Goal: Task Accomplishment & Management: Manage account settings

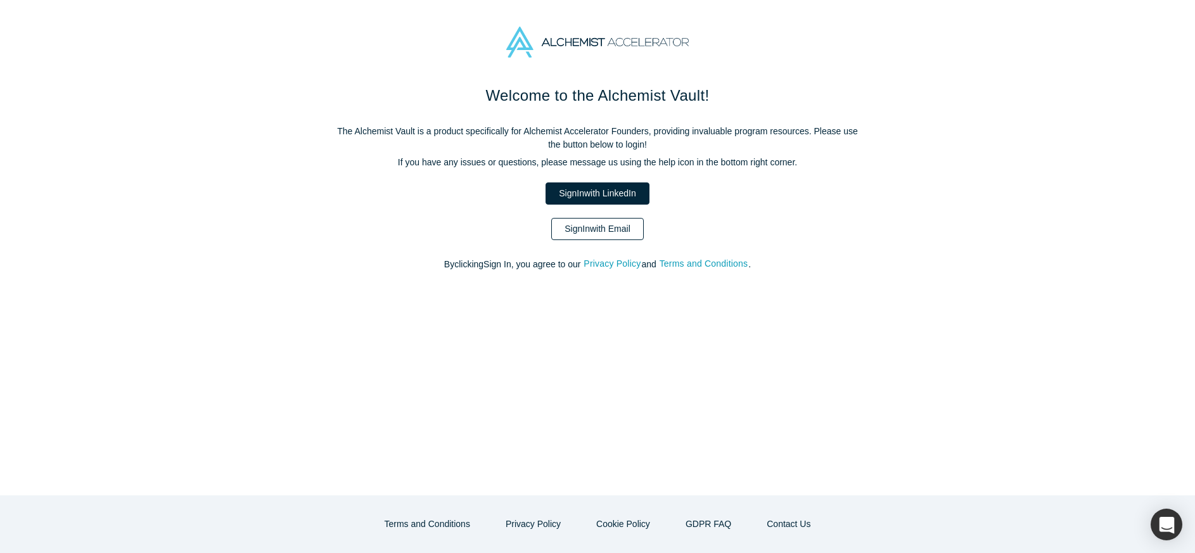
click at [602, 230] on link "Sign In with Email" at bounding box center [597, 229] width 93 height 22
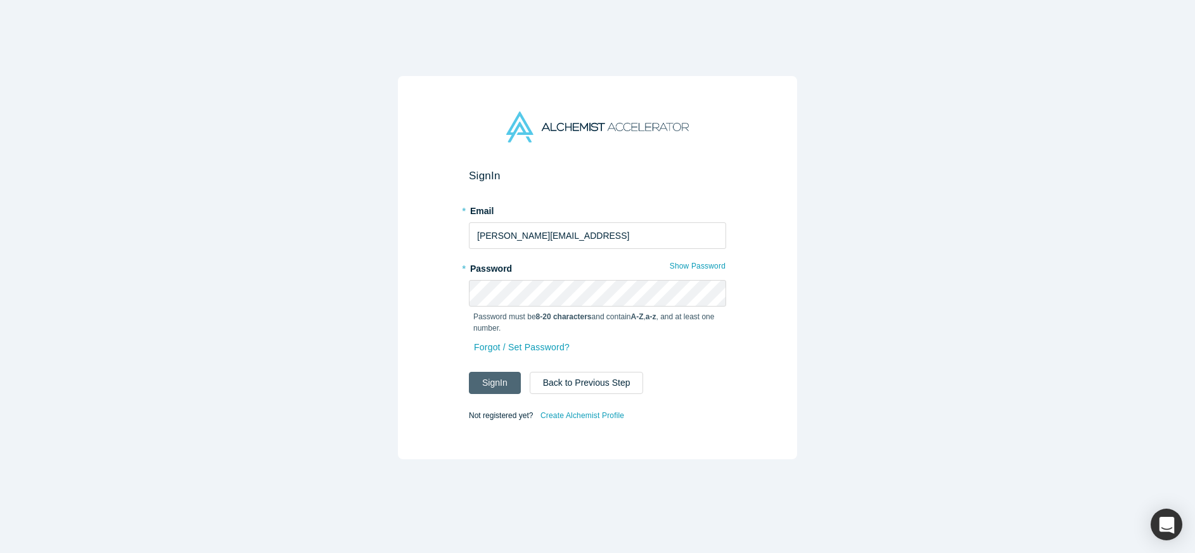
click at [504, 381] on button "Sign In" at bounding box center [495, 383] width 52 height 22
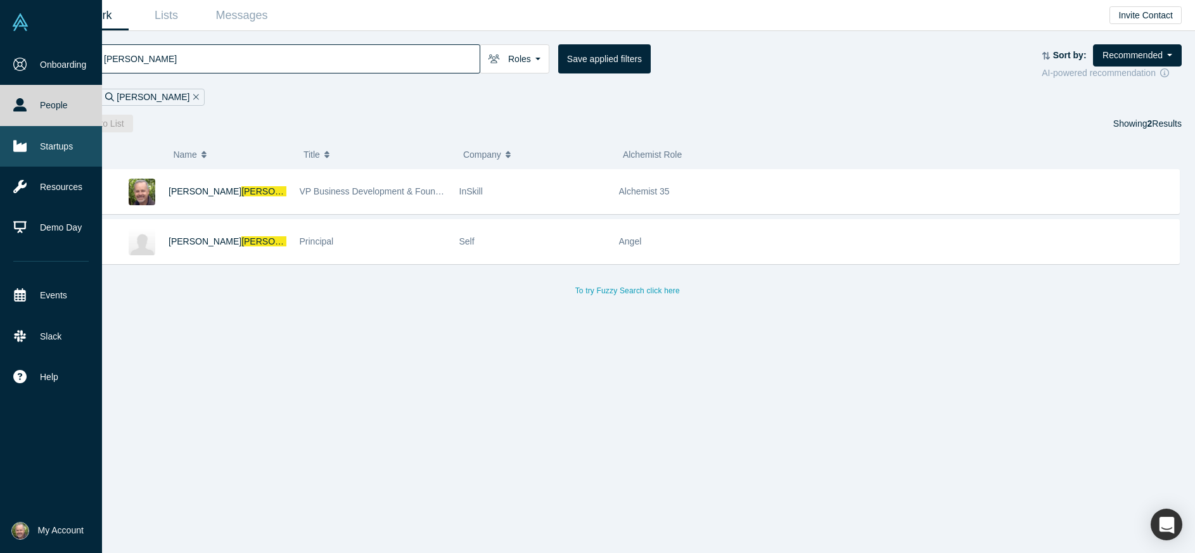
click at [62, 148] on link "Startups" at bounding box center [51, 146] width 102 height 41
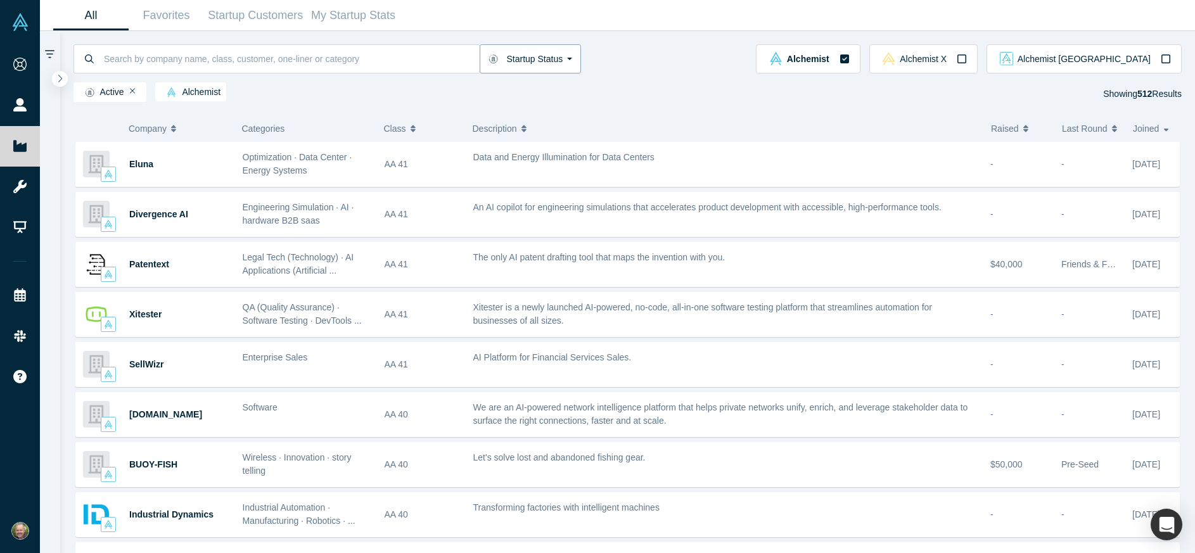
click at [567, 55] on button "Startup Status" at bounding box center [531, 58] width 102 height 29
click at [394, 89] on div "Active Alchemist Showing 512 Results" at bounding box center [628, 94] width 1109 height 24
click at [60, 80] on icon "button" at bounding box center [60, 78] width 4 height 8
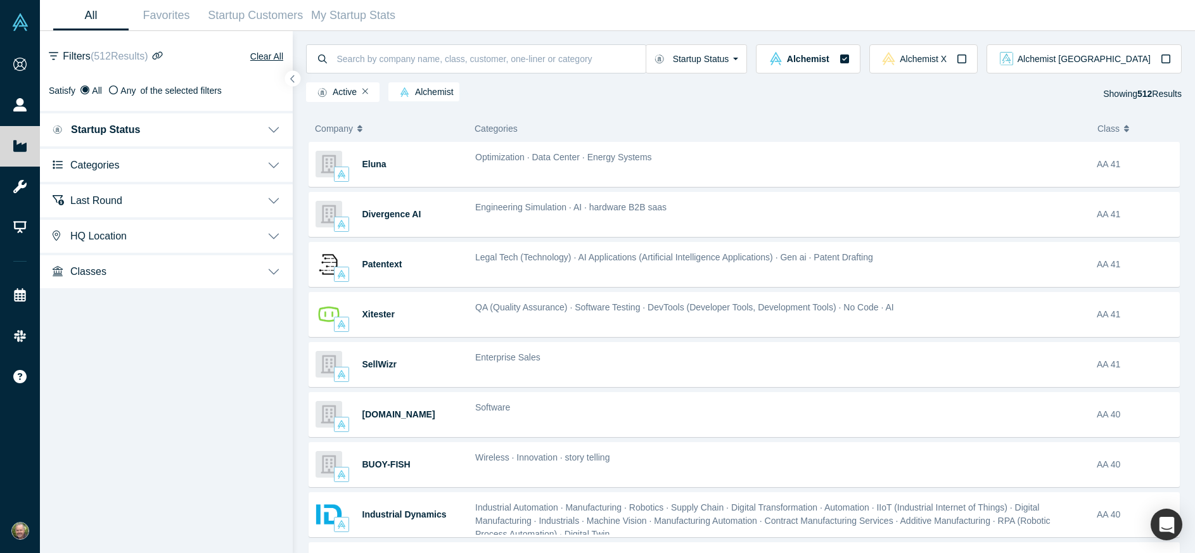
click at [129, 162] on button "Categories" at bounding box center [166, 163] width 253 height 35
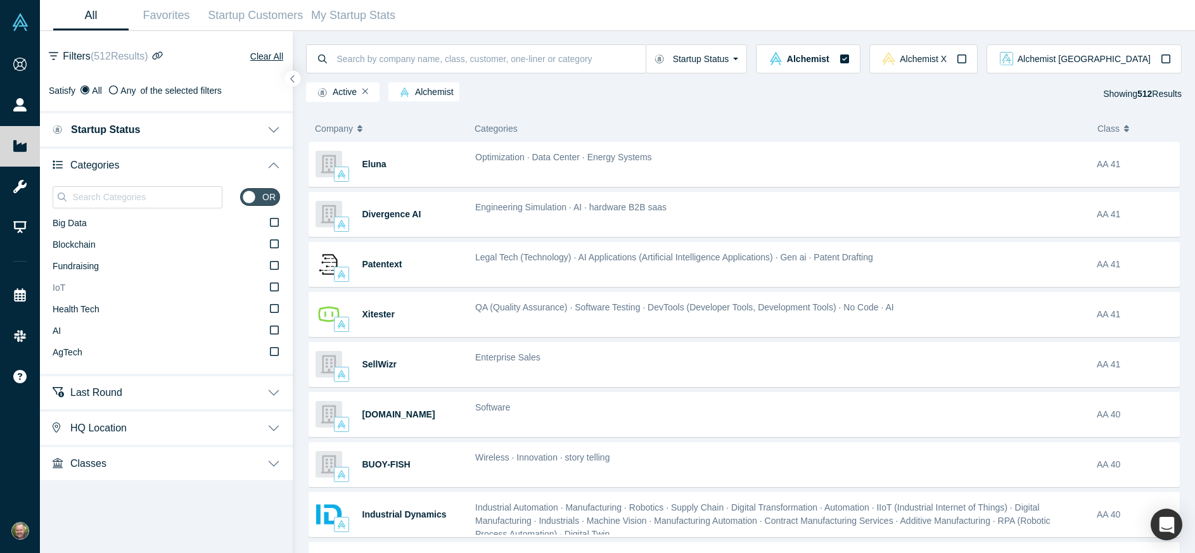
click at [279, 286] on icon at bounding box center [274, 287] width 9 height 9
click at [0, 0] on input "IoT" at bounding box center [0, 0] width 0 height 0
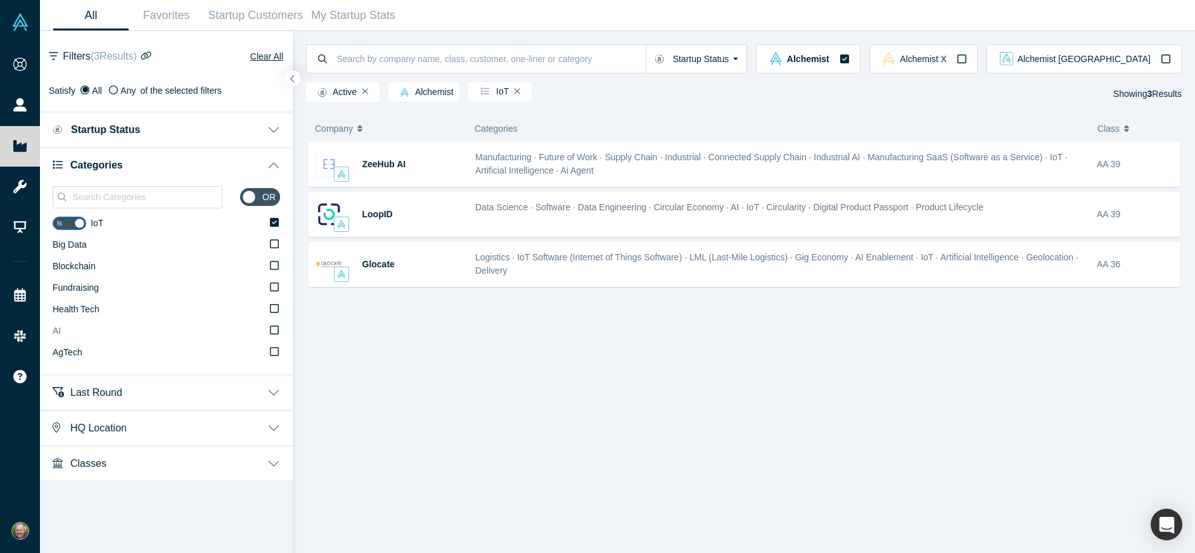
click at [273, 327] on icon at bounding box center [274, 330] width 9 height 10
click at [0, 0] on input "AI" at bounding box center [0, 0] width 0 height 0
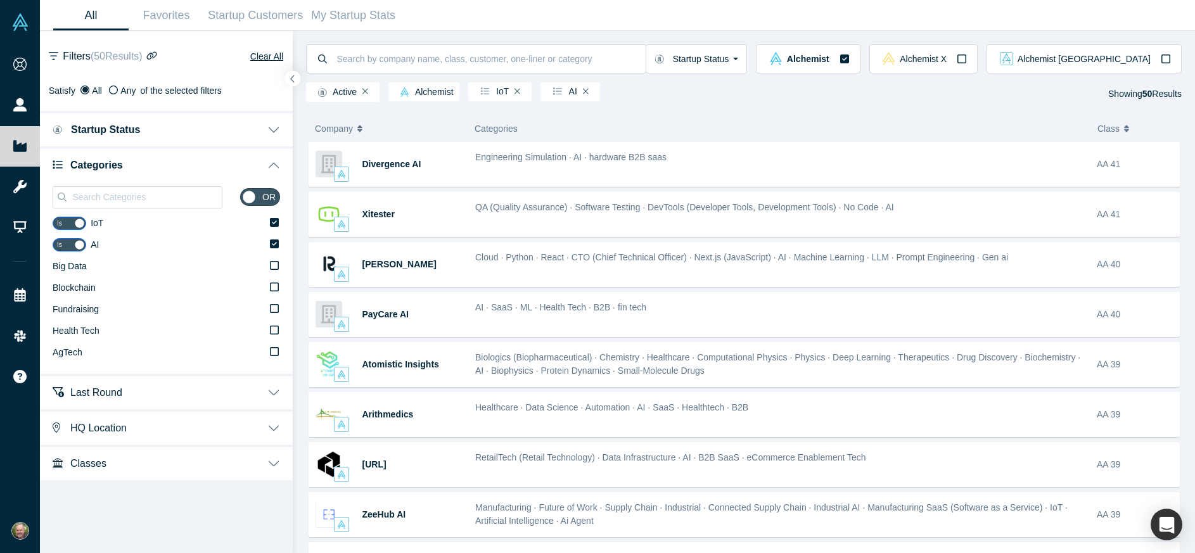
click at [274, 391] on button "Last Round" at bounding box center [166, 391] width 253 height 35
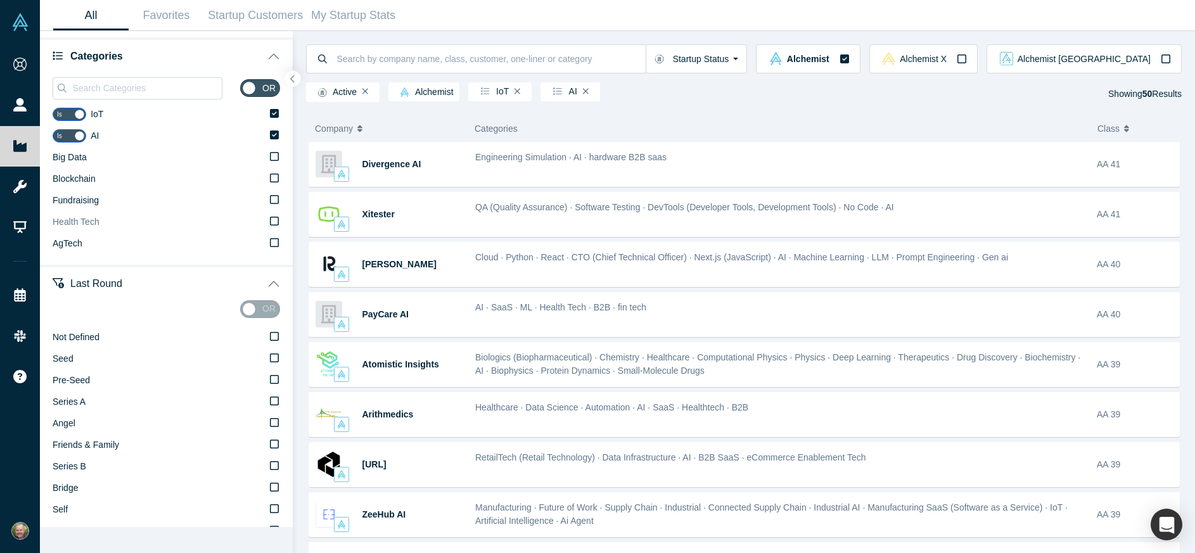
scroll to position [112, 0]
click at [280, 397] on div "or Not Defined Seed Pre-Seed Series A Angel Friends & Family Series B Bridge Se…" at bounding box center [166, 423] width 253 height 252
click at [275, 397] on icon at bounding box center [274, 398] width 9 height 10
click at [0, 0] on input "Series A" at bounding box center [0, 0] width 0 height 0
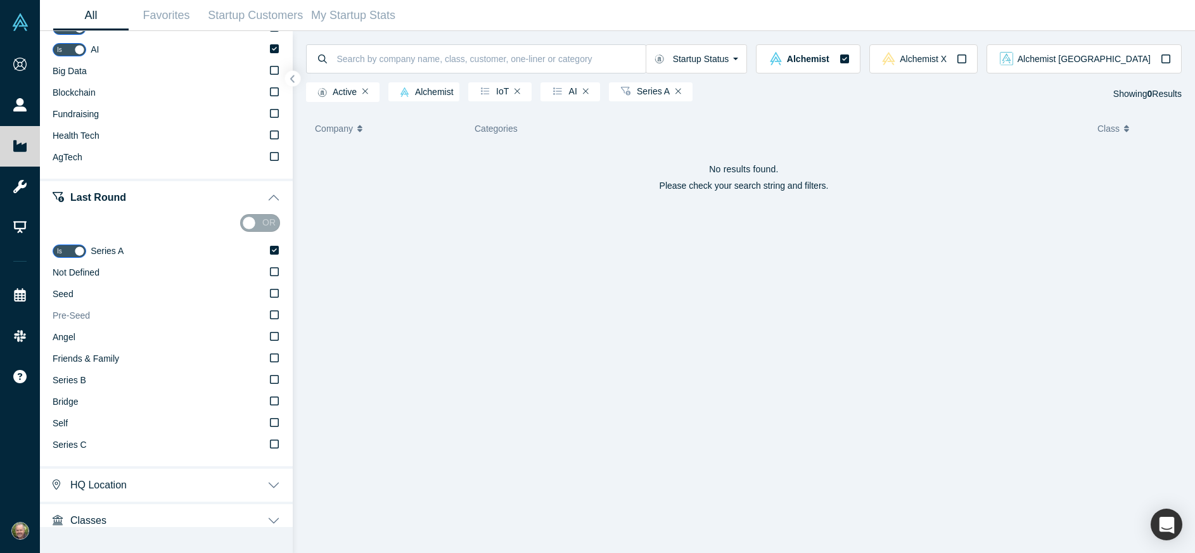
scroll to position [205, 0]
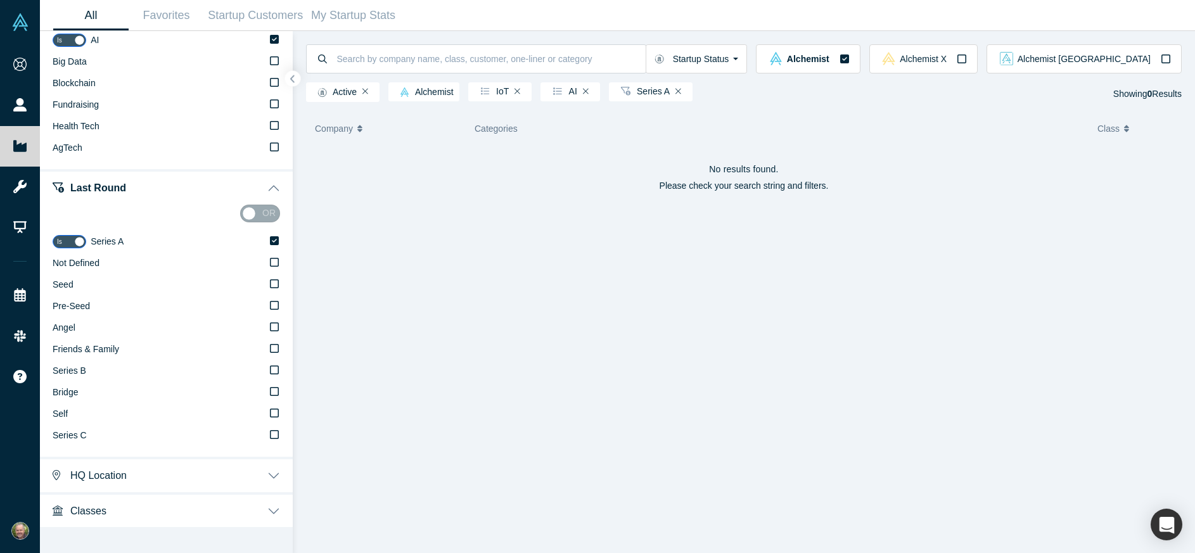
click at [278, 473] on button "HQ Location" at bounding box center [166, 474] width 253 height 35
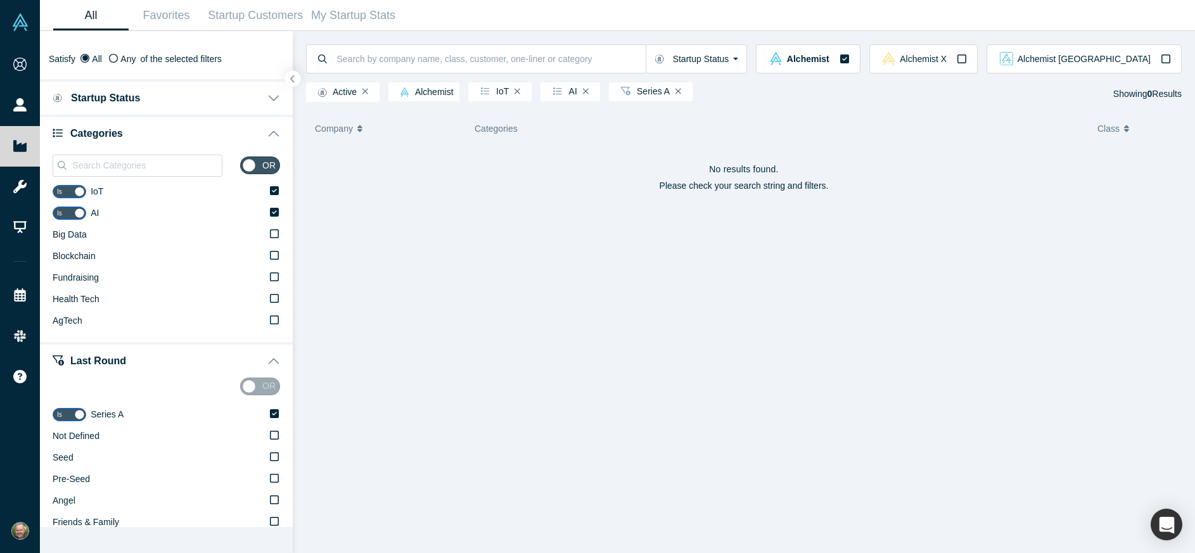
scroll to position [29, 0]
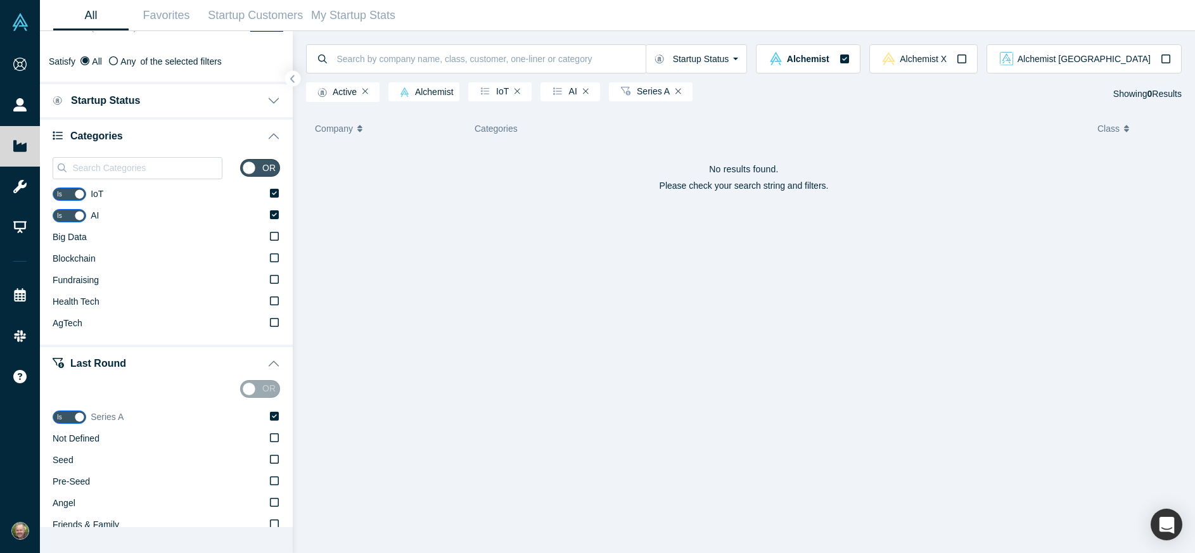
click at [276, 413] on icon at bounding box center [274, 416] width 9 height 9
click at [0, 0] on input "Series A" at bounding box center [0, 0] width 0 height 0
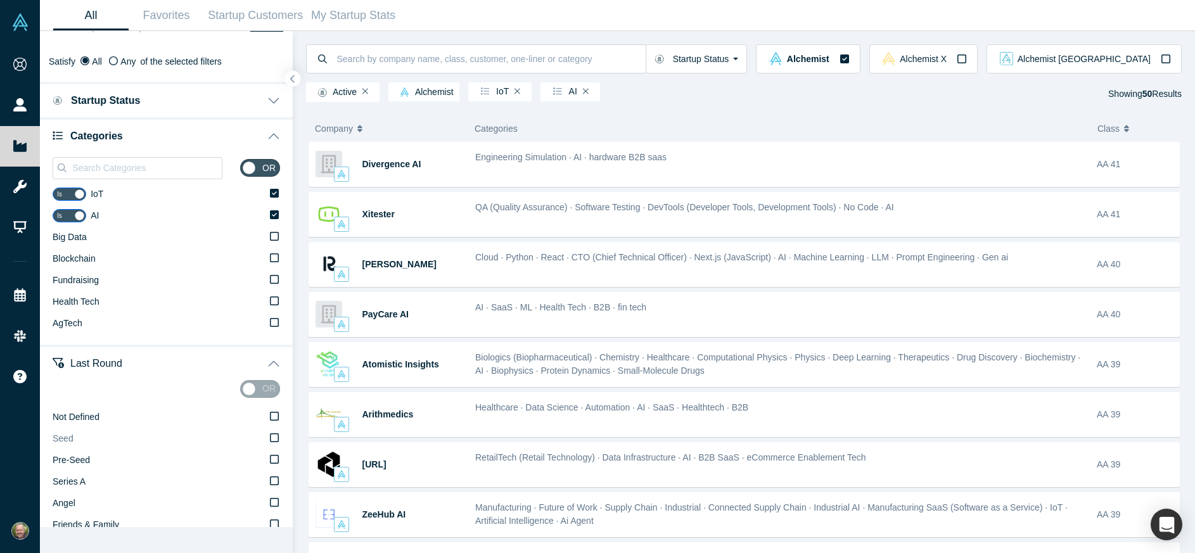
click at [274, 437] on icon at bounding box center [274, 438] width 9 height 10
click at [0, 0] on input "Seed" at bounding box center [0, 0] width 0 height 0
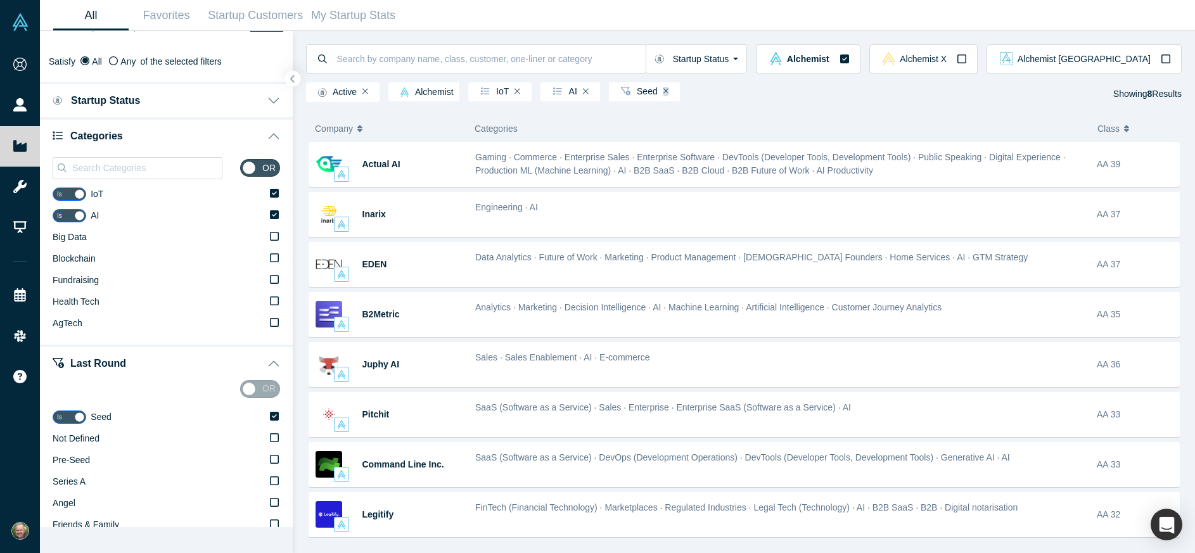
click at [665, 93] on icon "Remove Filter" at bounding box center [667, 92] width 6 height 6
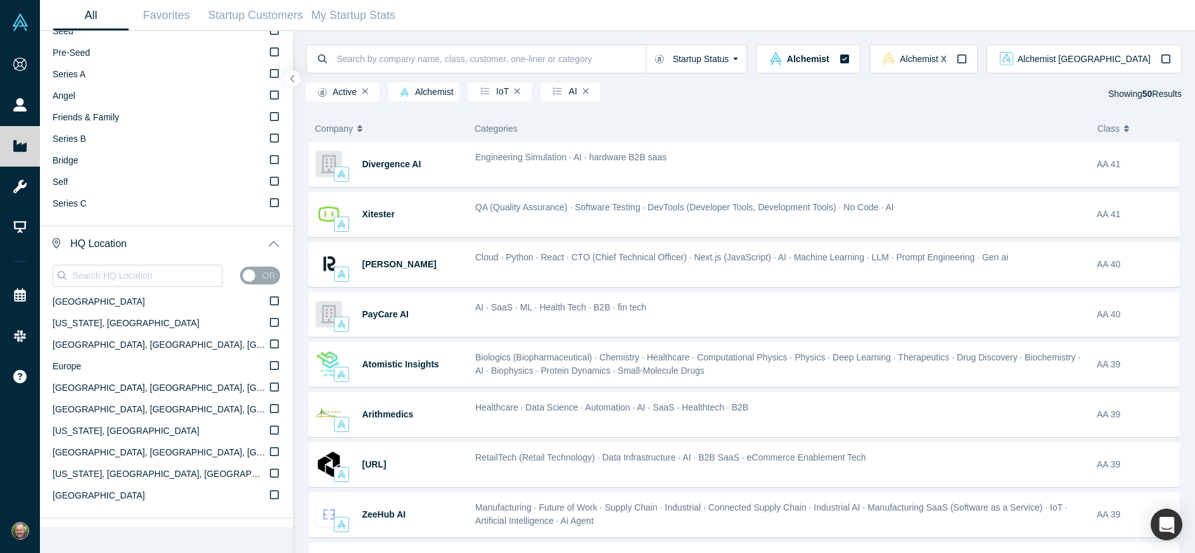
scroll to position [461, 0]
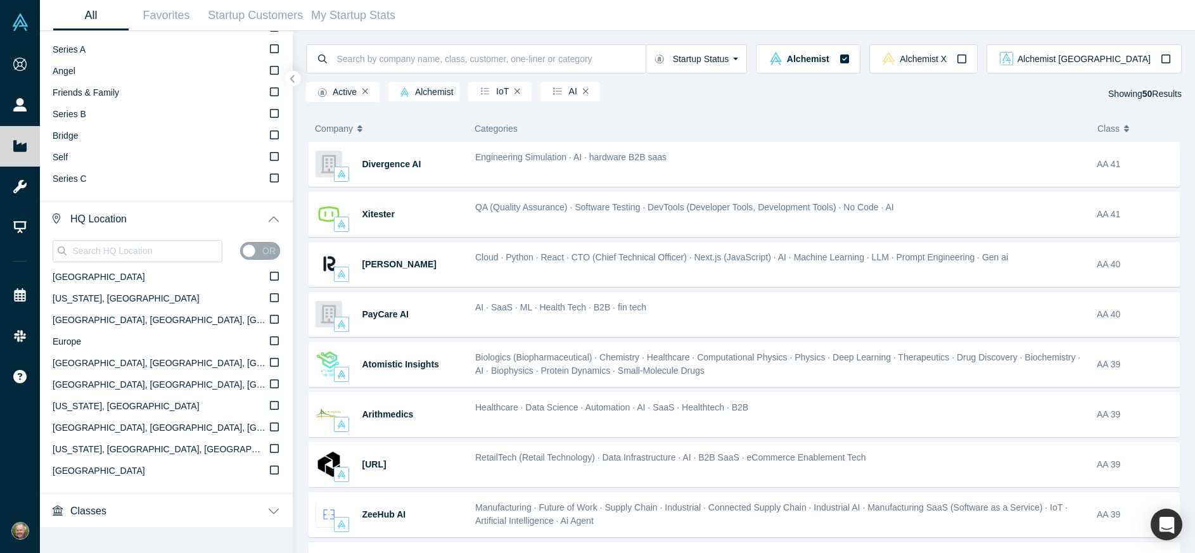
click at [185, 333] on label "Europe" at bounding box center [167, 343] width 228 height 22
click at [0, 0] on input "Europe" at bounding box center [0, 0] width 0 height 0
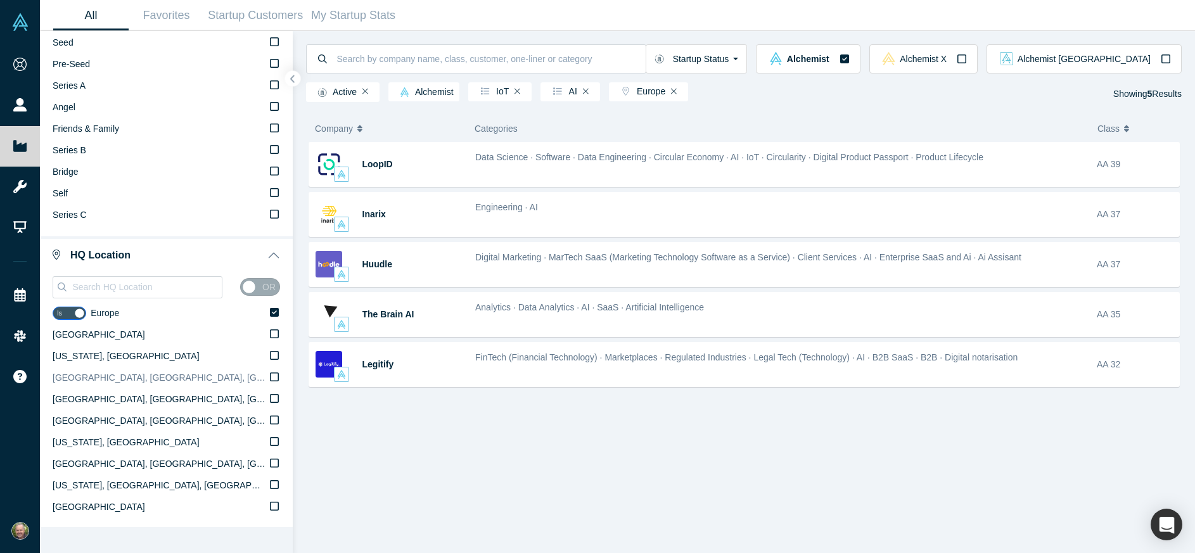
scroll to position [424, 0]
click at [81, 317] on input "checkbox" at bounding box center [70, 314] width 34 height 13
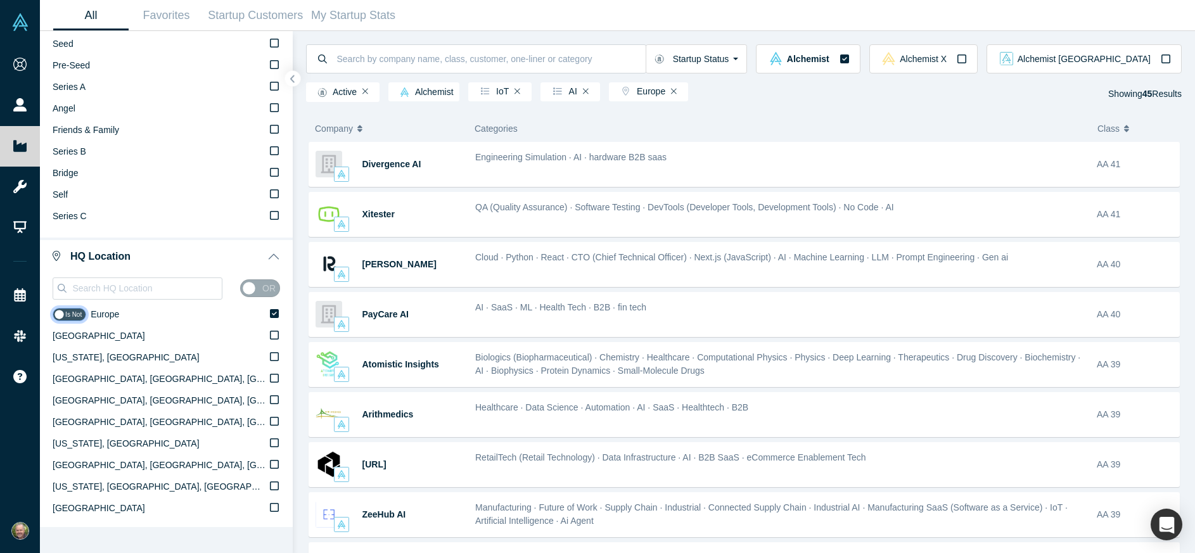
click at [58, 313] on input "checkbox" at bounding box center [70, 314] width 34 height 13
checkbox input "true"
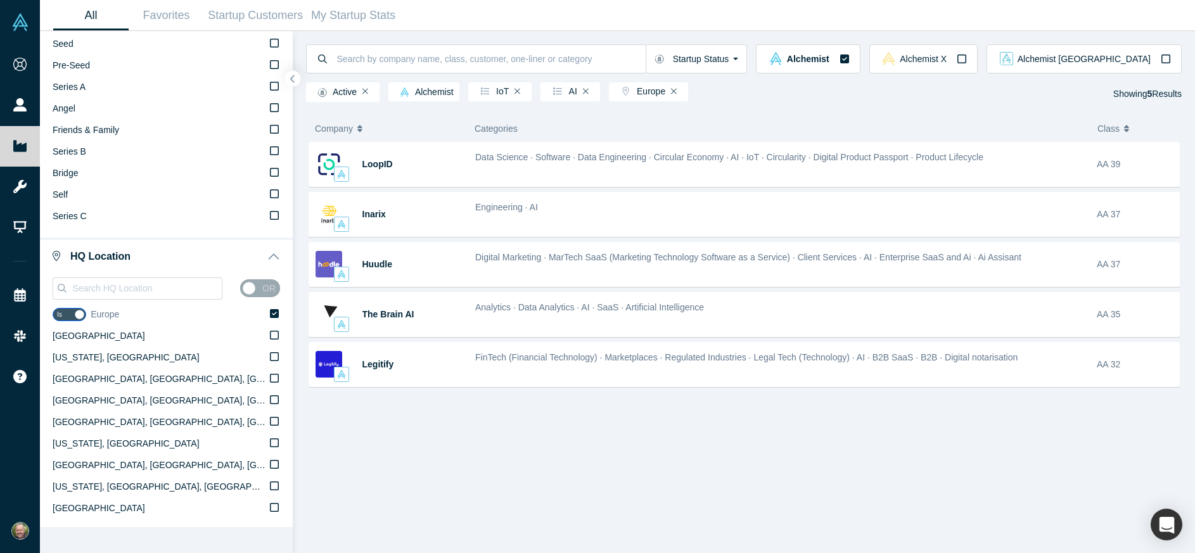
click at [276, 310] on icon at bounding box center [274, 313] width 9 height 9
click at [0, 0] on input "Europe" at bounding box center [0, 0] width 0 height 0
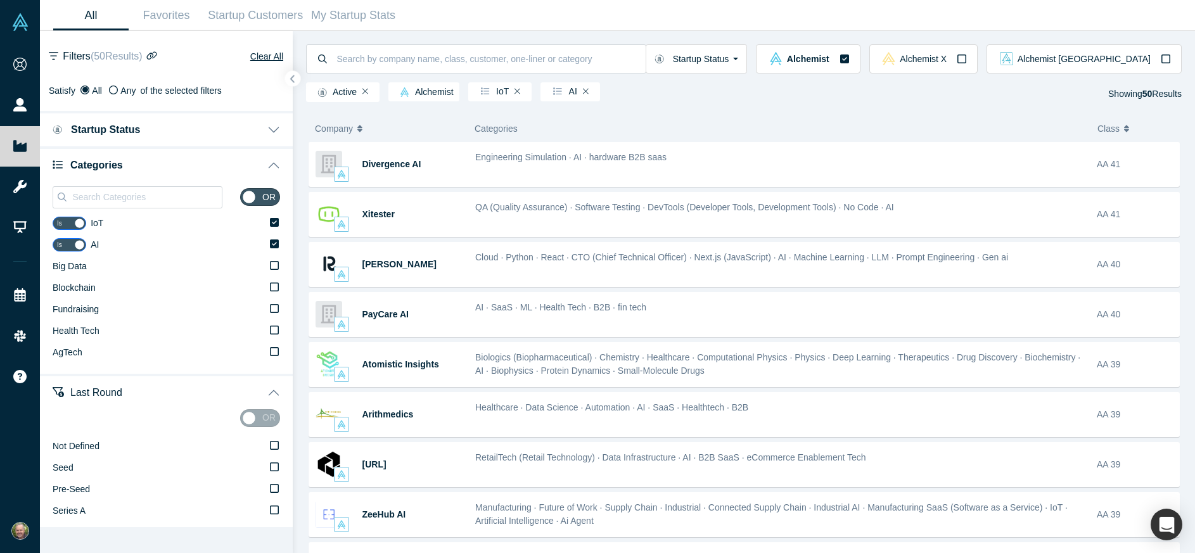
click at [271, 124] on button "Startup Status" at bounding box center [166, 128] width 253 height 35
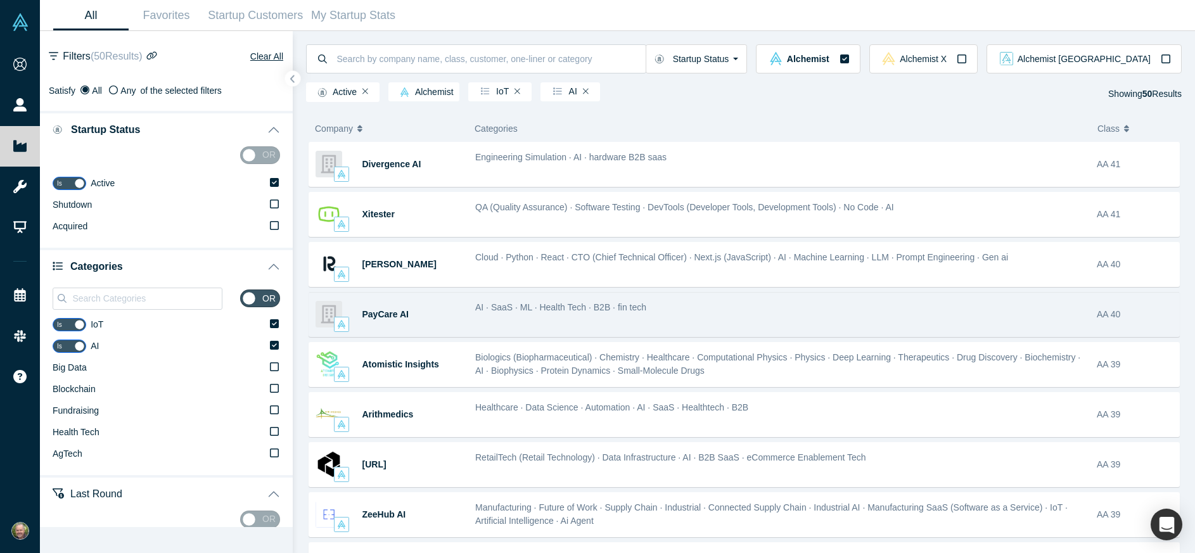
scroll to position [7, 0]
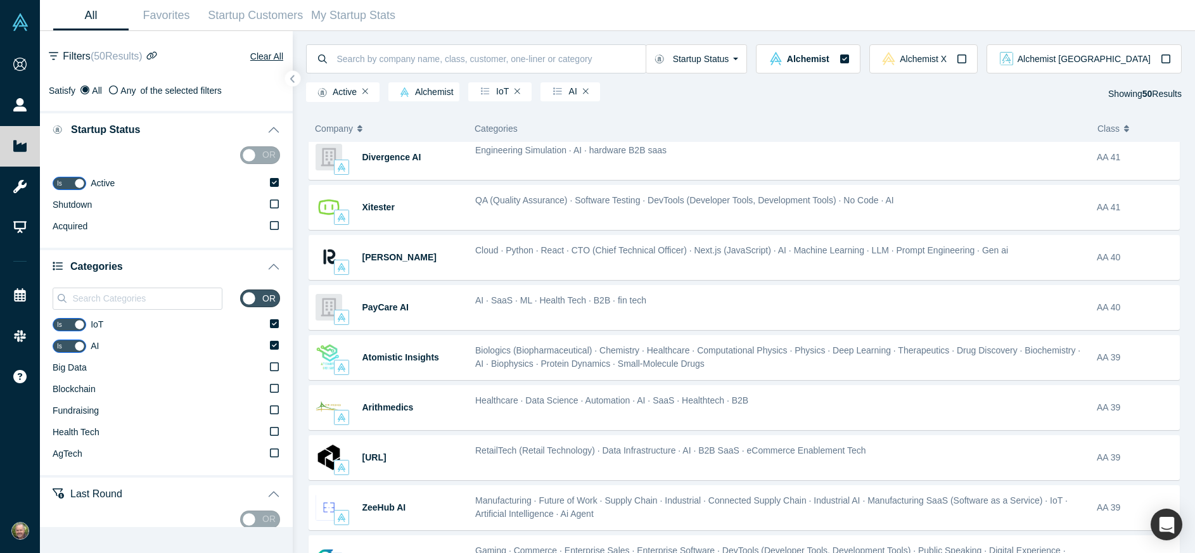
click at [1159, 94] on span "Showing 50 Results" at bounding box center [1146, 94] width 74 height 10
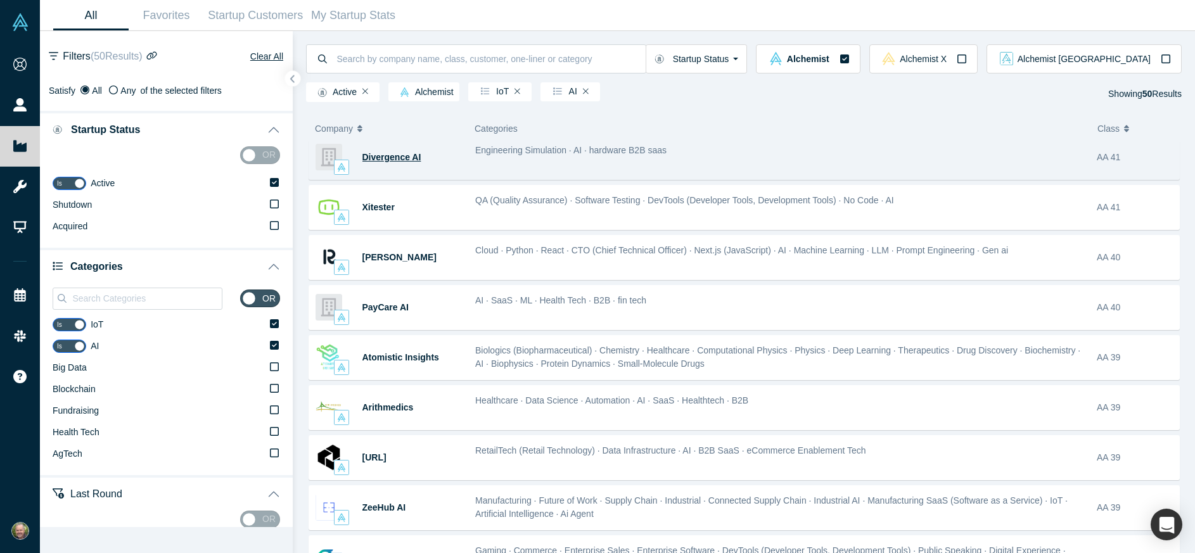
click at [365, 158] on span "Divergence AI" at bounding box center [392, 157] width 59 height 10
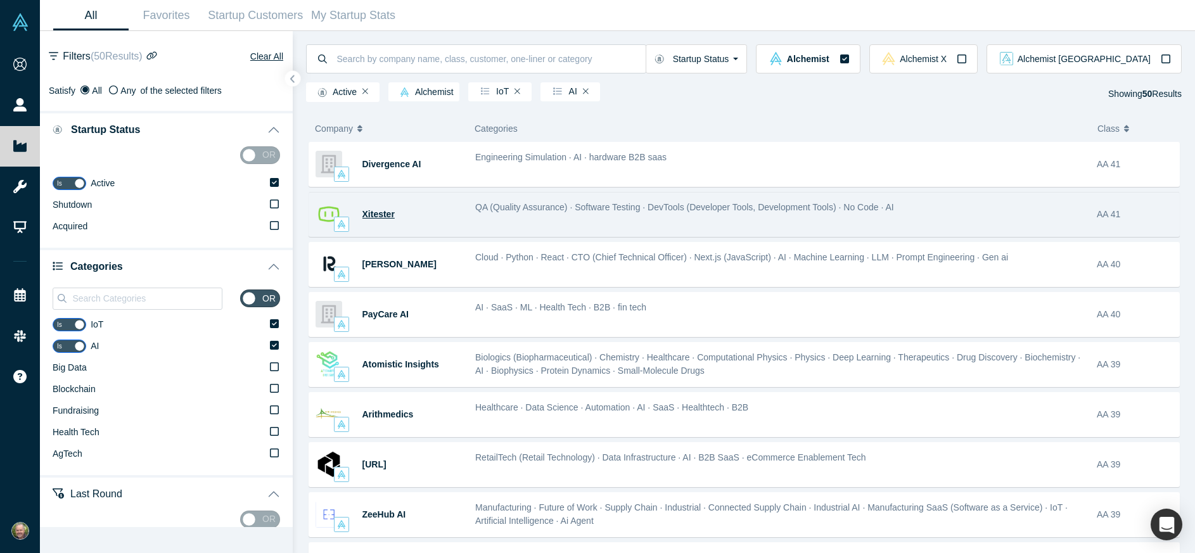
click at [370, 216] on span "Xitester" at bounding box center [379, 214] width 32 height 10
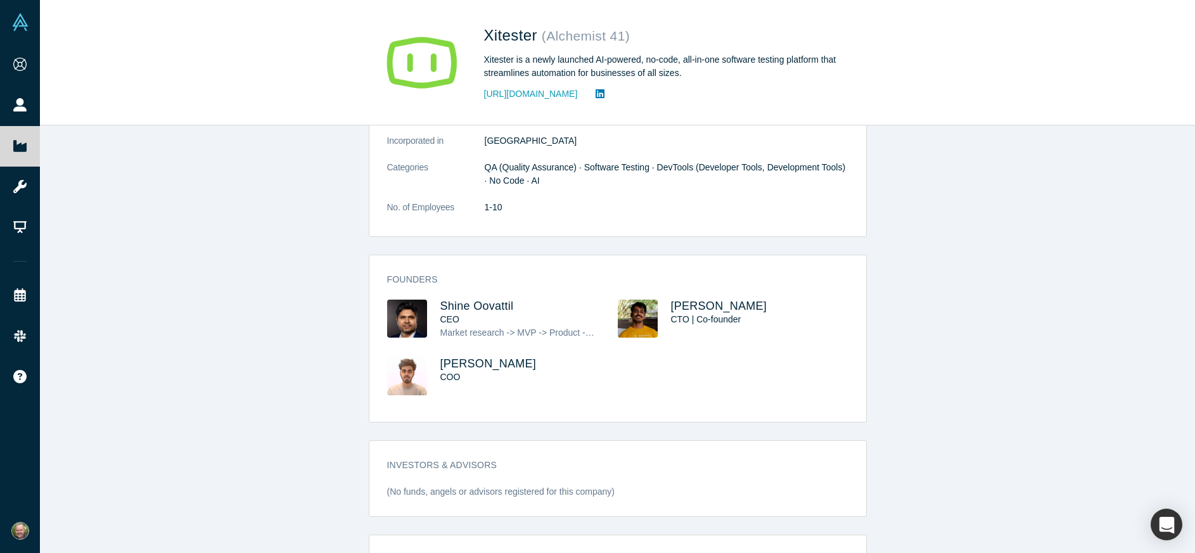
scroll to position [277, 0]
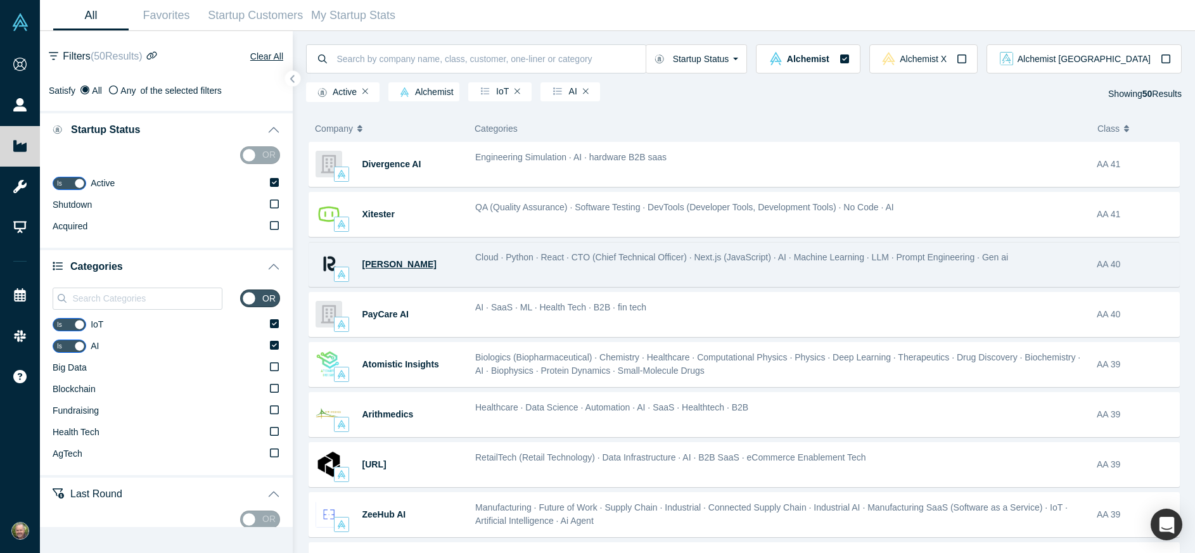
click at [373, 267] on span "[PERSON_NAME]" at bounding box center [400, 264] width 74 height 10
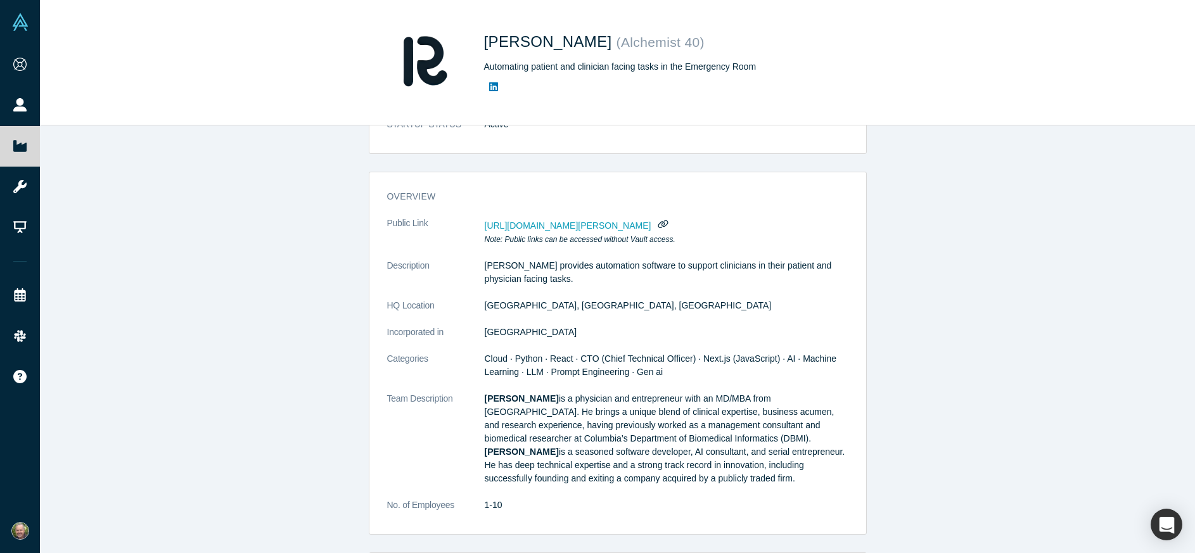
scroll to position [45, 0]
click at [608, 223] on span "[URL][DOMAIN_NAME][PERSON_NAME]" at bounding box center [568, 224] width 167 height 10
click at [586, 226] on span "[URL][DOMAIN_NAME][PERSON_NAME]" at bounding box center [568, 224] width 167 height 10
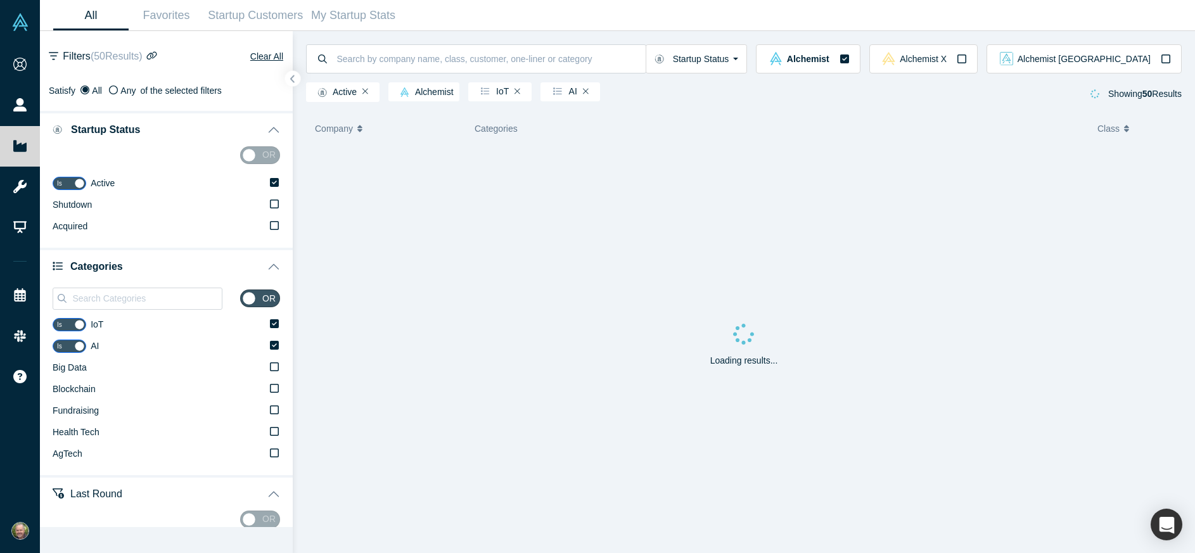
click at [595, 174] on div "Loading results..." at bounding box center [744, 348] width 876 height 411
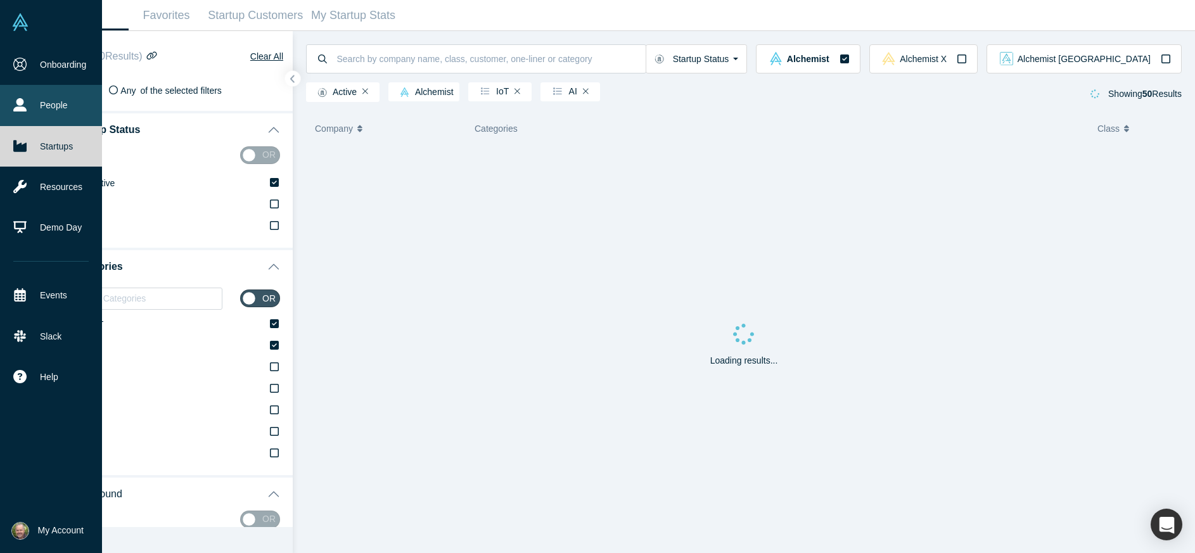
click at [23, 106] on icon at bounding box center [19, 104] width 13 height 13
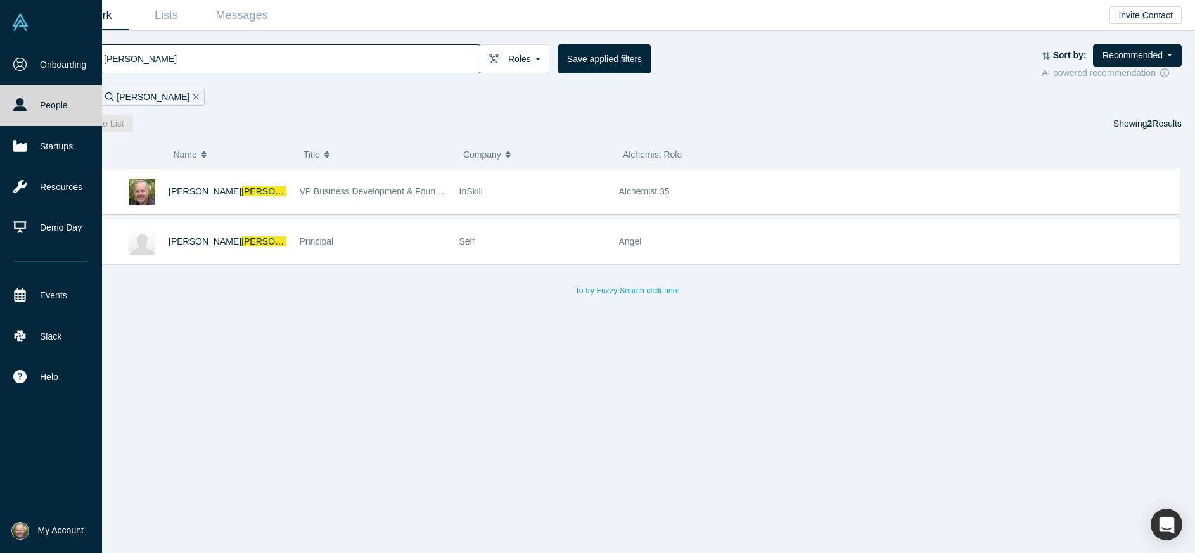
click at [16, 16] on img at bounding box center [20, 22] width 18 height 18
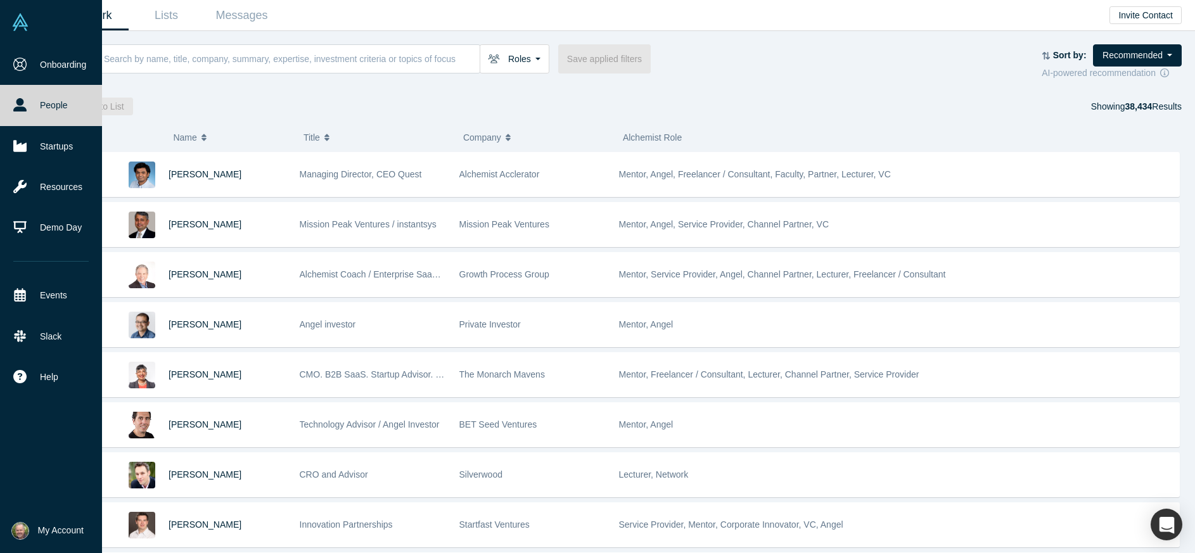
click at [19, 533] on img at bounding box center [20, 531] width 18 height 18
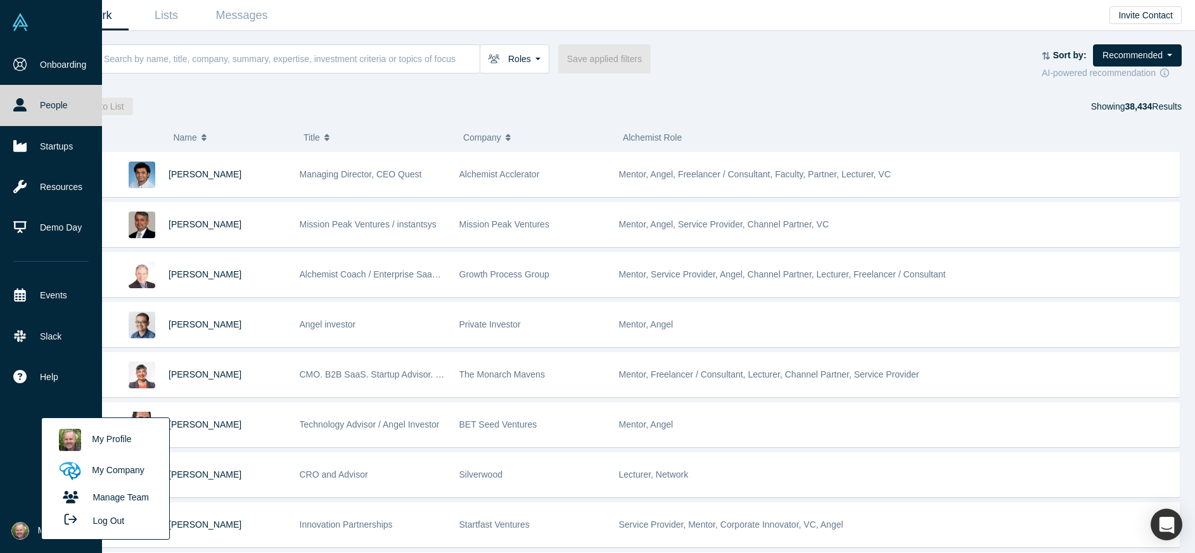
click at [124, 437] on link "My Profile" at bounding box center [105, 440] width 105 height 31
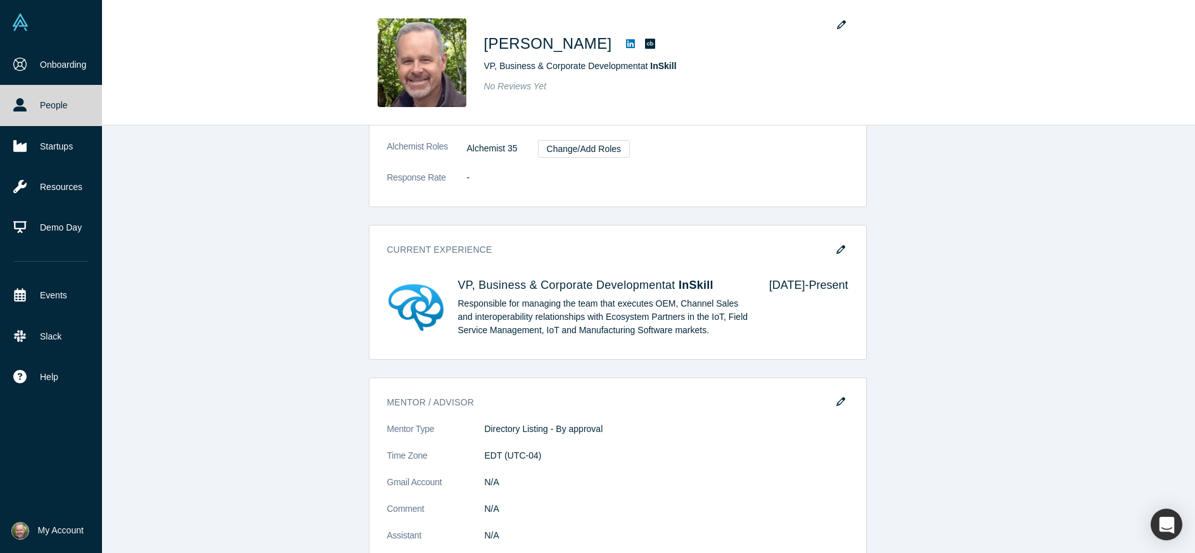
scroll to position [613, 0]
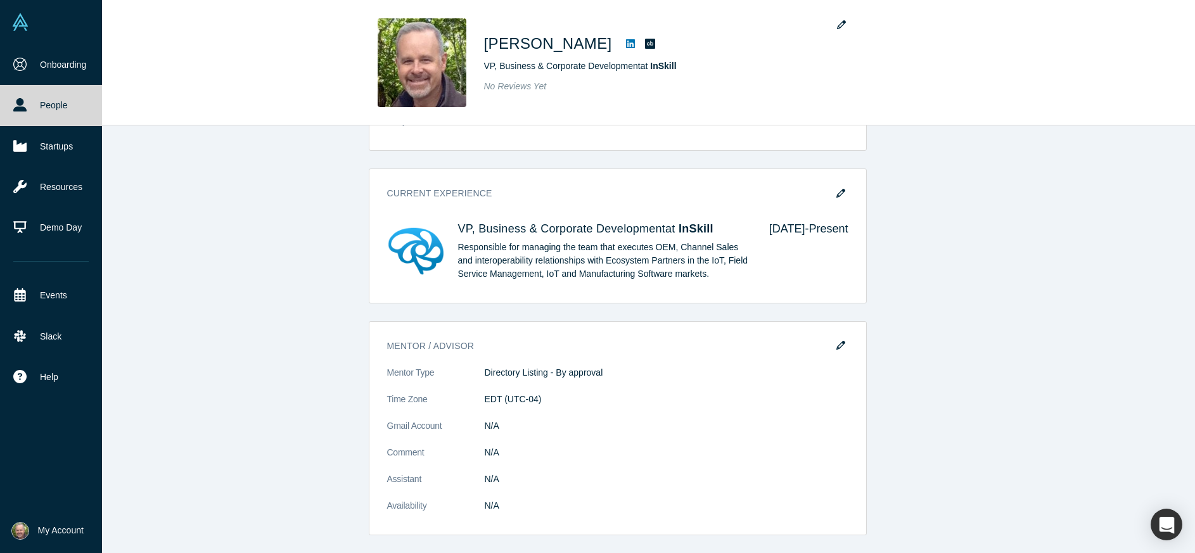
click at [58, 531] on span "My Account" at bounding box center [61, 530] width 46 height 13
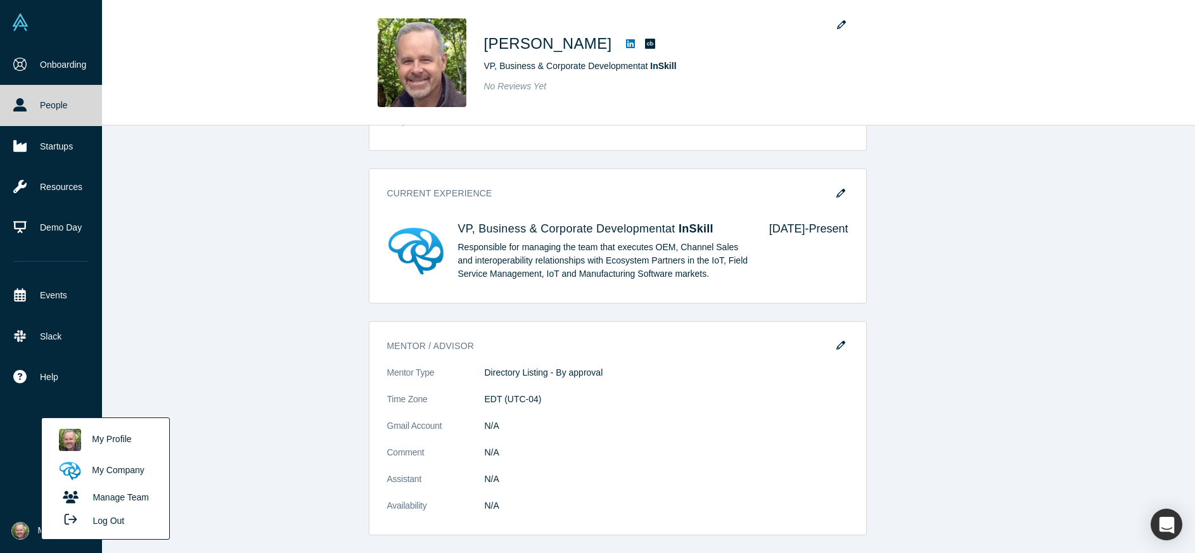
click at [108, 524] on button "Log Out" at bounding box center [91, 520] width 76 height 23
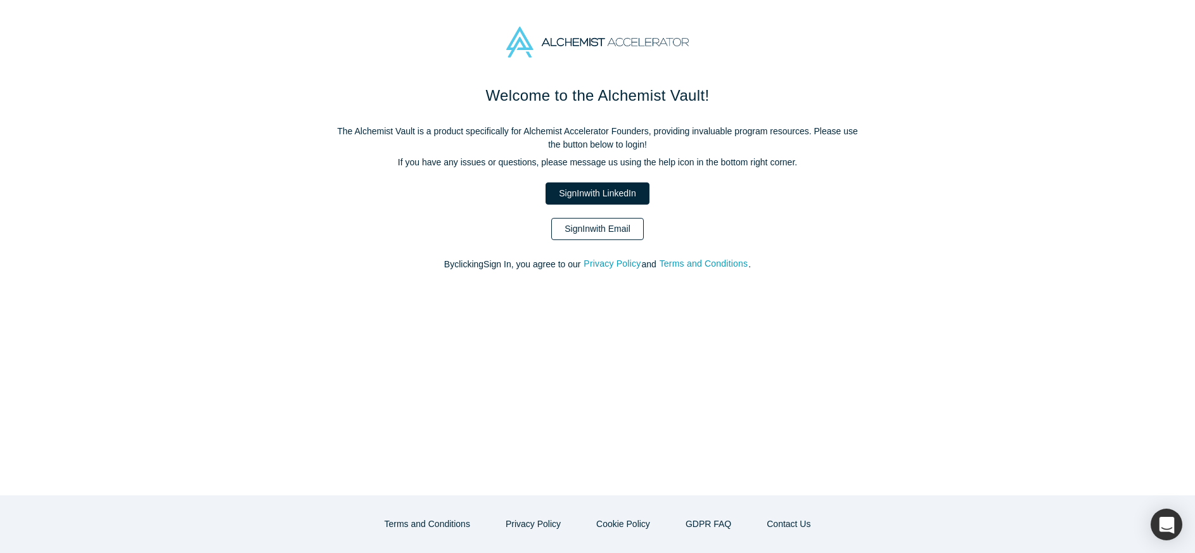
click at [591, 227] on link "Sign In with Email" at bounding box center [597, 229] width 93 height 22
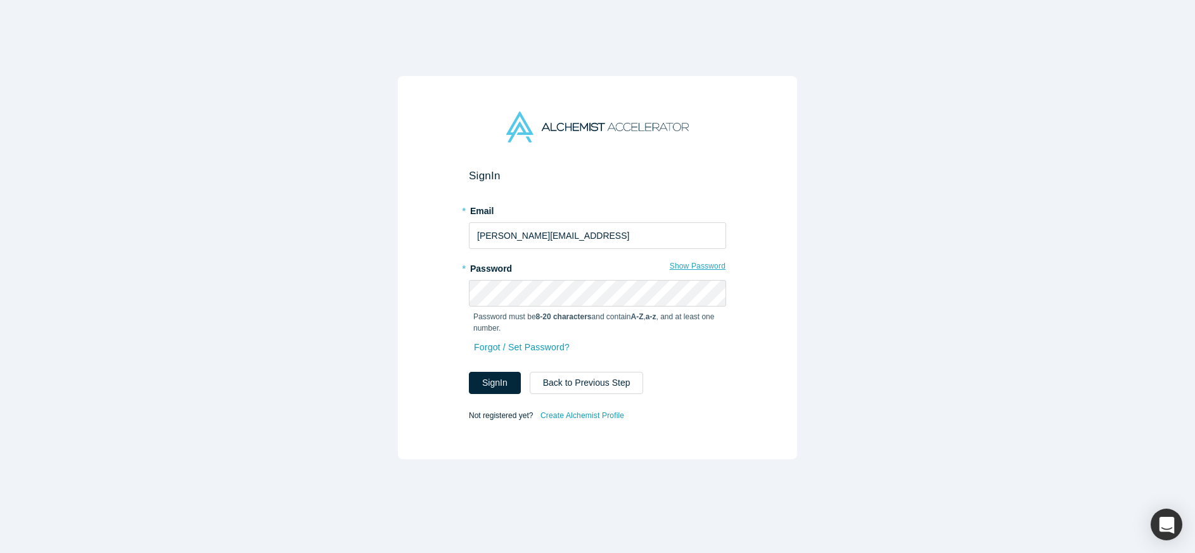
click at [699, 269] on button "Show Password" at bounding box center [697, 266] width 57 height 16
